Goal: Register for event/course

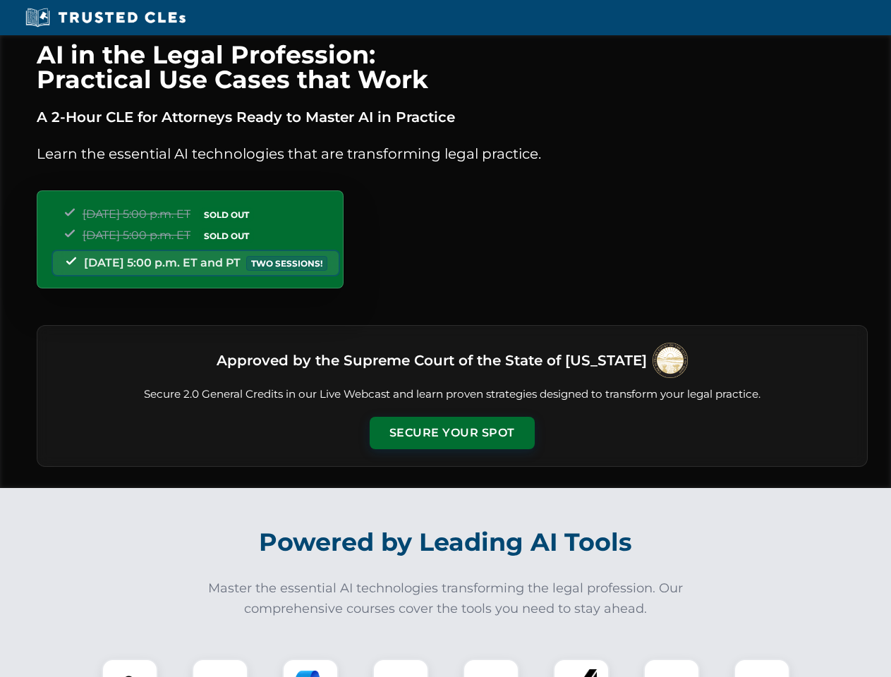
click at [451, 433] on button "Secure Your Spot" at bounding box center [452, 433] width 165 height 32
click at [130, 668] on img at bounding box center [129, 687] width 41 height 41
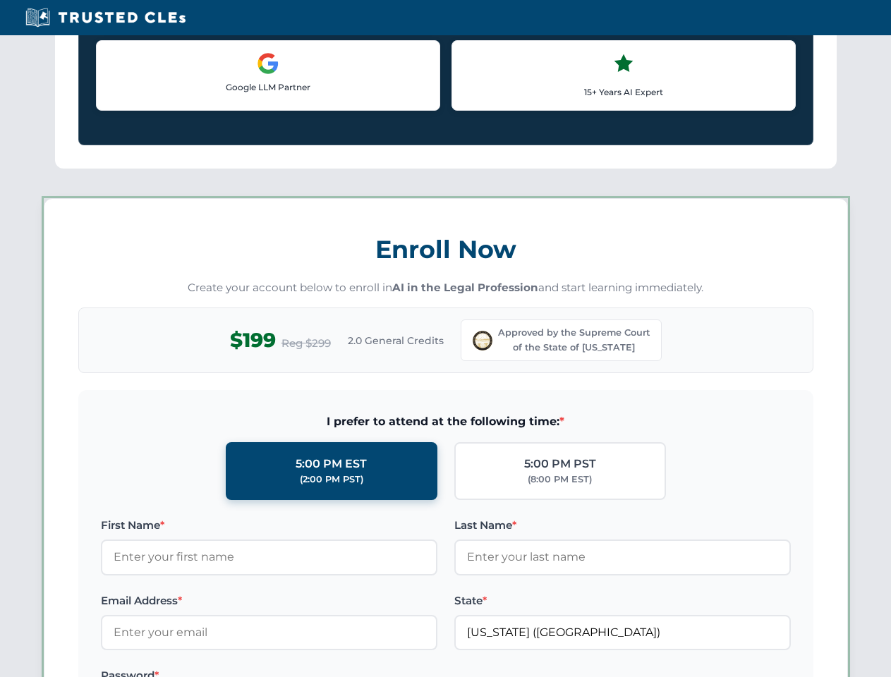
click at [310, 668] on label "Password *" at bounding box center [269, 675] width 336 height 17
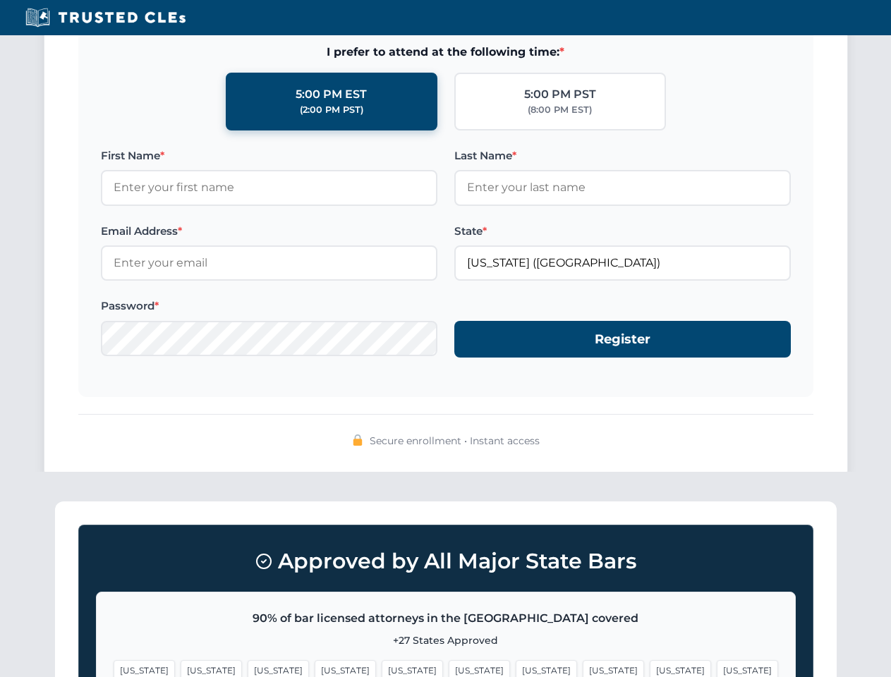
click at [449, 668] on span "[US_STATE]" at bounding box center [479, 670] width 61 height 20
click at [516, 668] on span "[US_STATE]" at bounding box center [546, 670] width 61 height 20
click at [650, 668] on span "[US_STATE]" at bounding box center [680, 670] width 61 height 20
